Goal: Information Seeking & Learning: Find specific fact

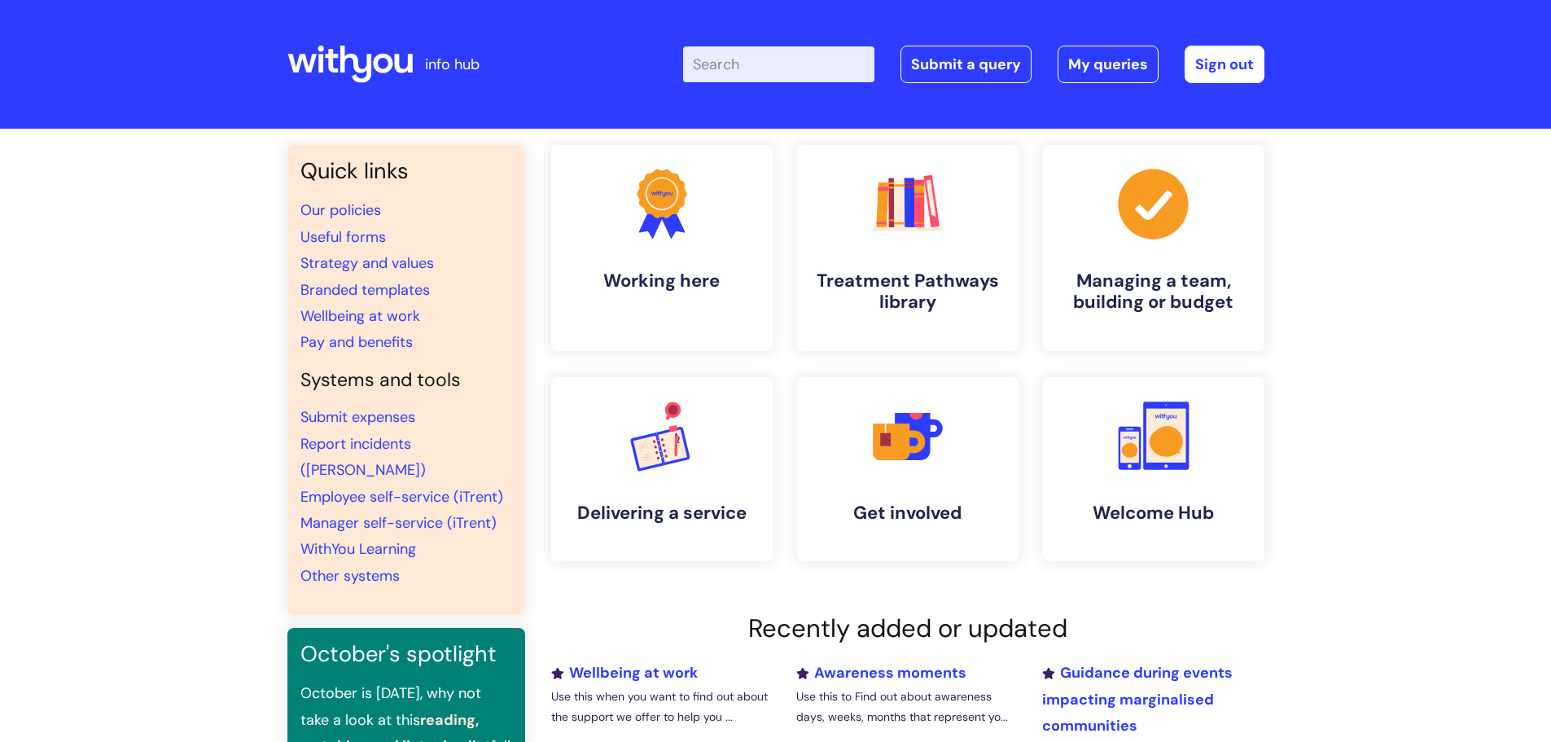
click at [765, 68] on input "Enter your search term here..." at bounding box center [778, 64] width 191 height 36
type input "flexible"
click button "Search" at bounding box center [0, 0] width 0 height 0
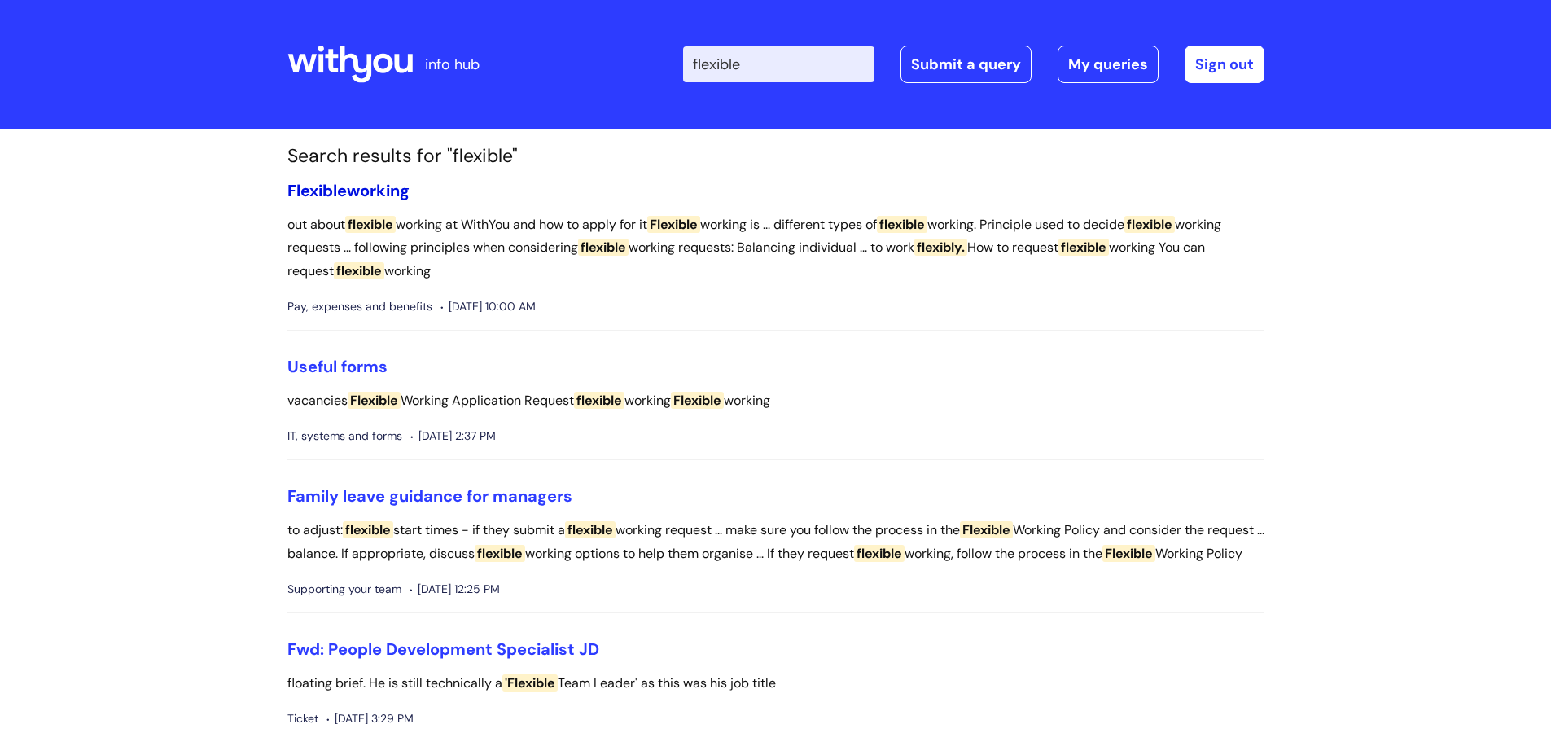
click at [369, 189] on link "Flexible working" at bounding box center [348, 190] width 122 height 21
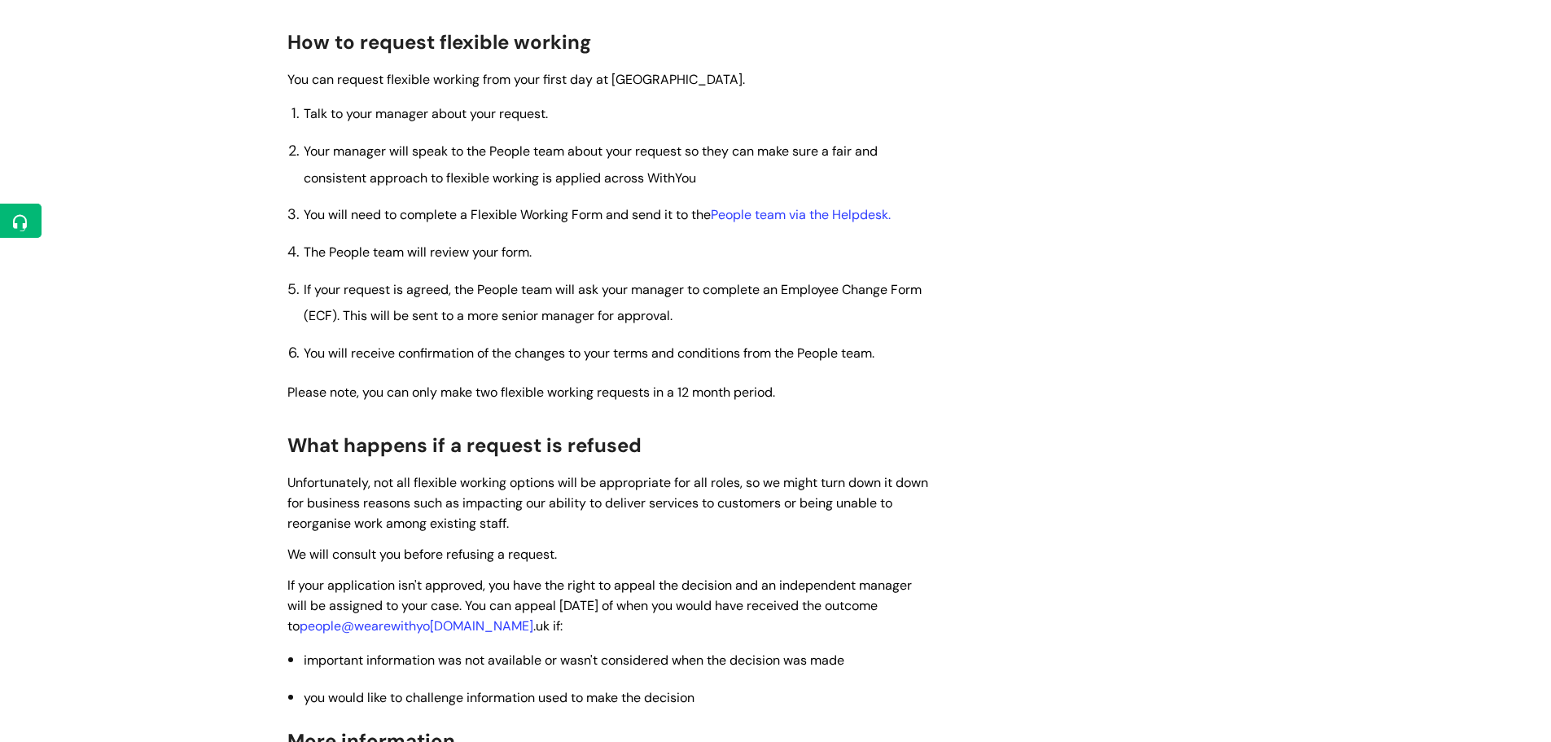
scroll to position [1096, 0]
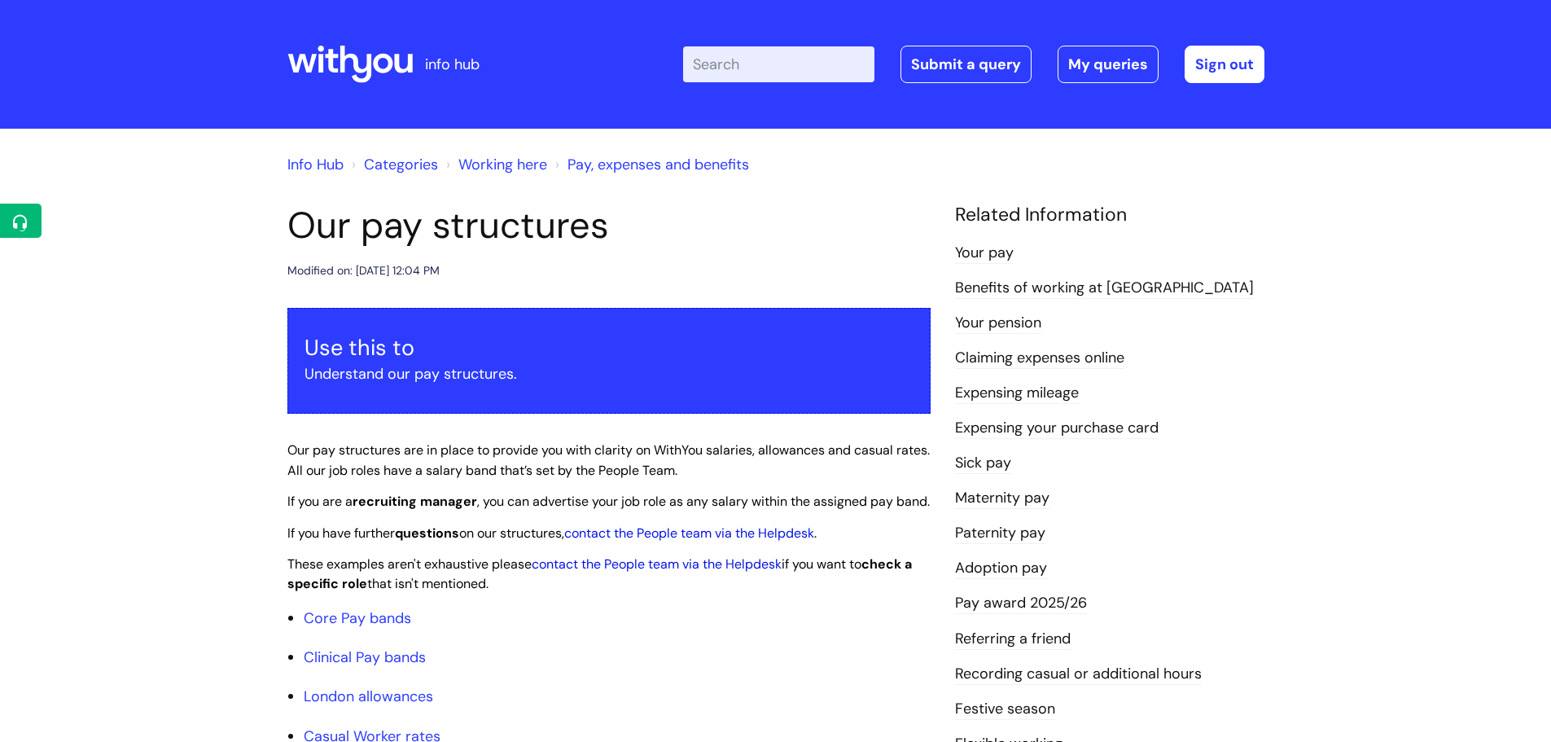
scroll to position [4266, 0]
